Goal: Go to known website: Access a specific website the user already knows

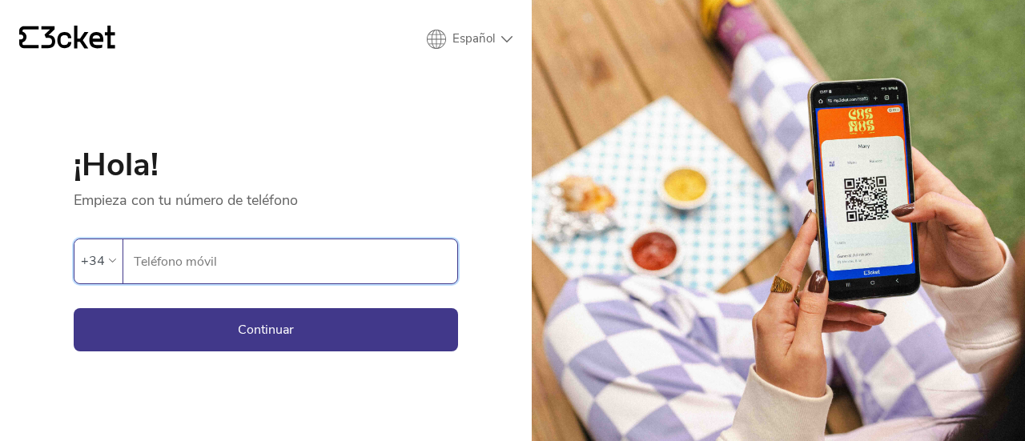
type input "679511714"
click at [247, 330] on button "Continuar" at bounding box center [266, 329] width 384 height 43
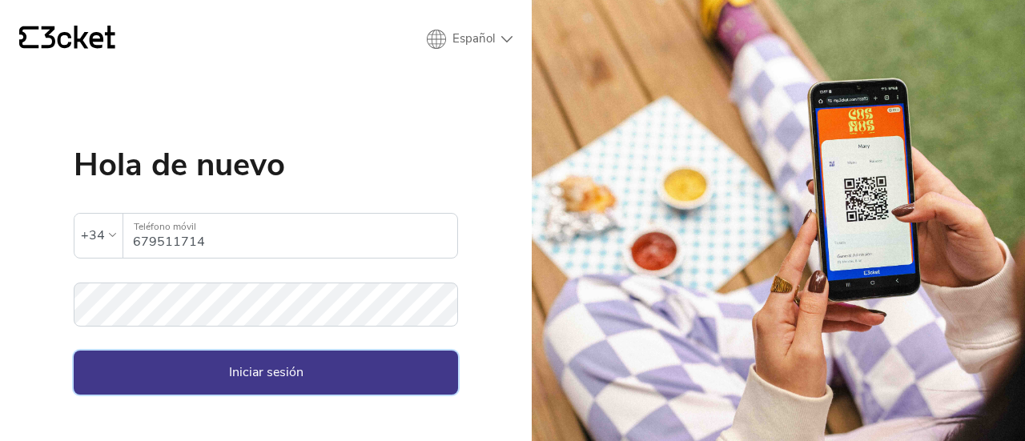
click at [290, 380] on button "Iniciar sesión" at bounding box center [266, 372] width 384 height 43
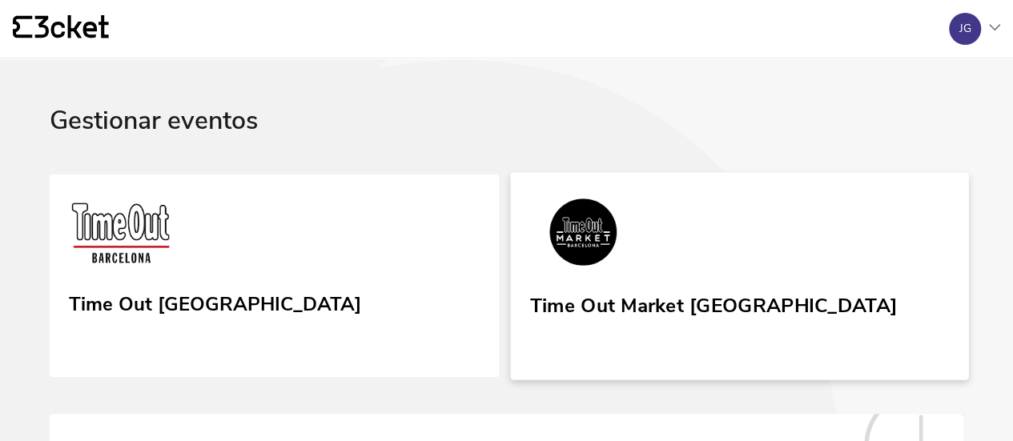
click at [529, 317] on div "Time Out Market [GEOGRAPHIC_DATA]" at bounding box center [712, 302] width 367 height 29
